Goal: Information Seeking & Learning: Learn about a topic

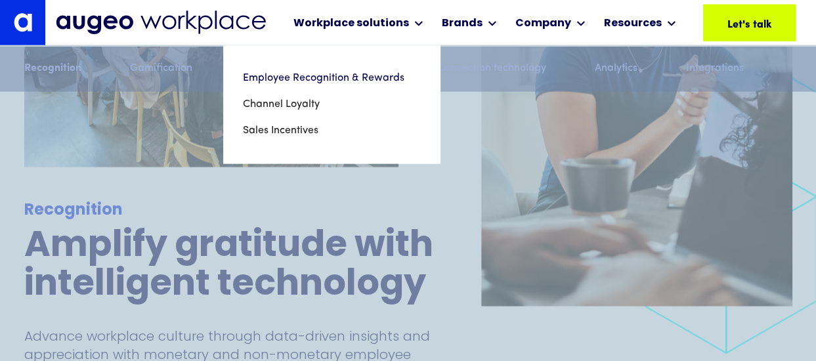
scroll to position [1532, 0]
click at [336, 78] on link "Employee Recognition & Rewards" at bounding box center [331, 78] width 177 height 26
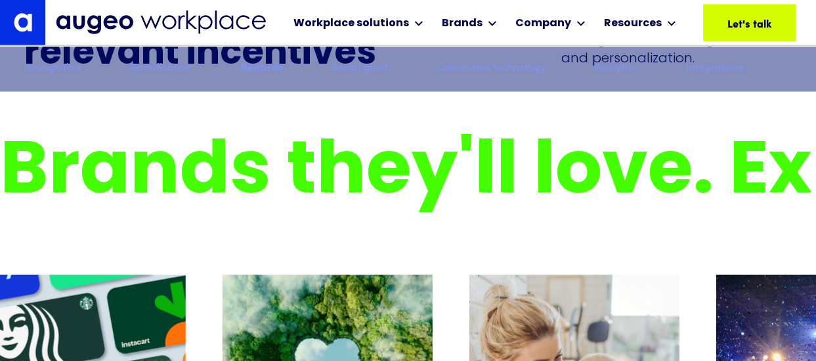
scroll to position [3807, 0]
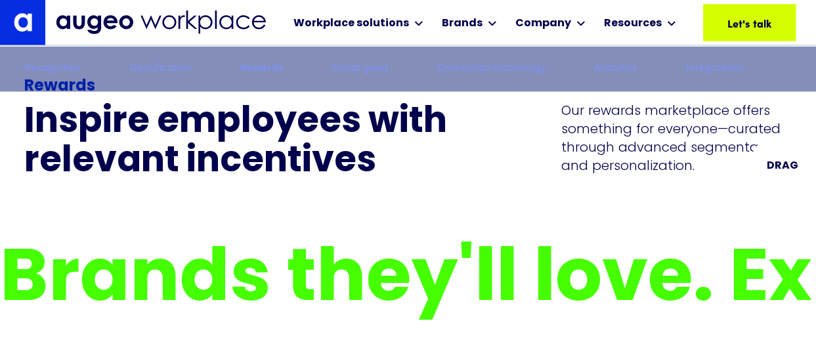
scroll to position [3700, 0]
